Goal: Find contact information: Find contact information

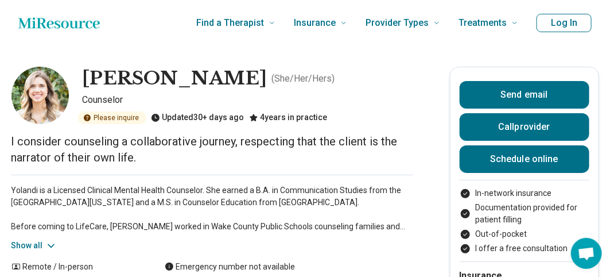
click at [33, 243] on button "Show all" at bounding box center [33, 245] width 45 height 12
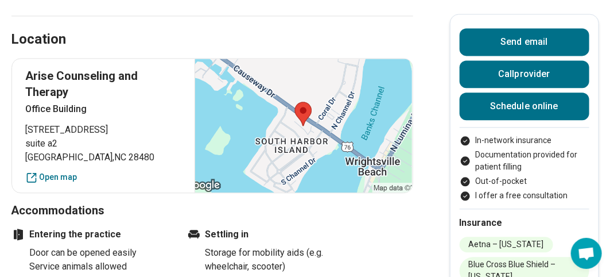
scroll to position [803, 0]
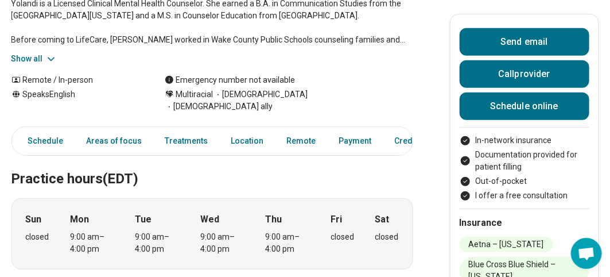
scroll to position [229, 0]
